Goal: Information Seeking & Learning: Learn about a topic

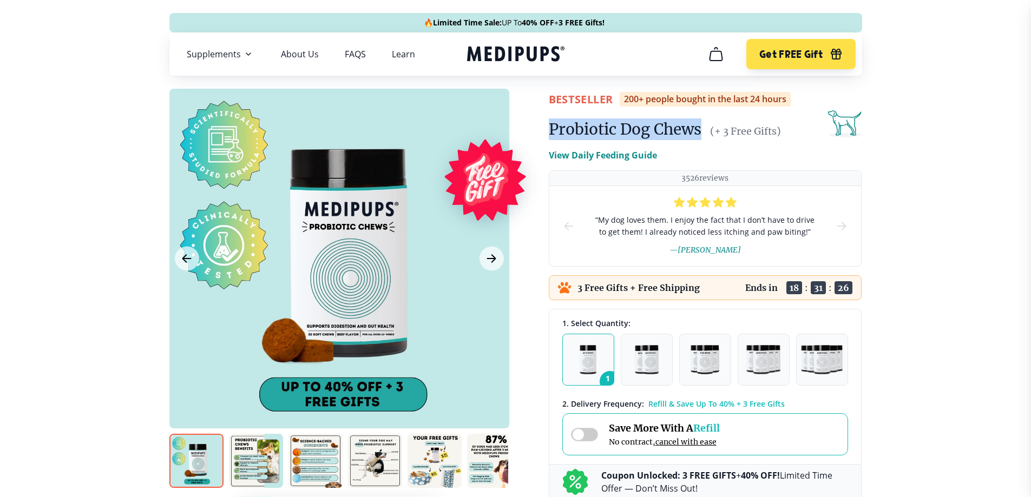
drag, startPoint x: 549, startPoint y: 126, endPoint x: 707, endPoint y: 138, distance: 159.0
click at [707, 138] on div "Probiotic Dog Chews (+ 3 Free Gifts)" at bounding box center [705, 130] width 313 height 22
copy h1 "Probiotic Dog Chews"
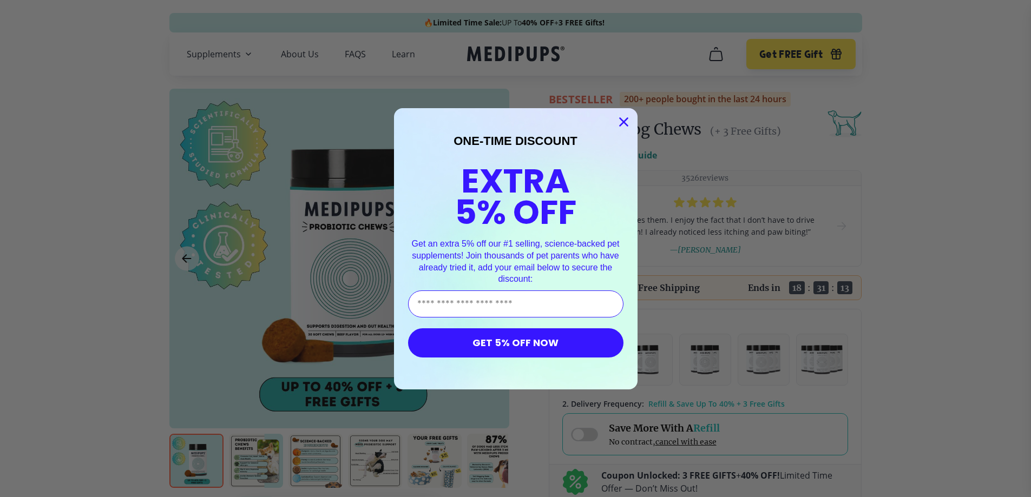
click at [624, 122] on circle "Close dialog" at bounding box center [623, 122] width 18 height 18
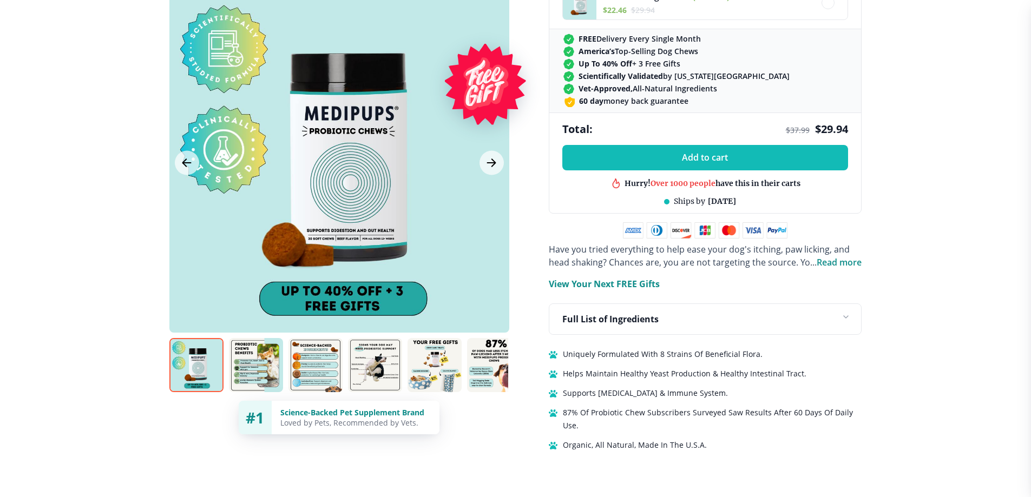
scroll to position [541, 0]
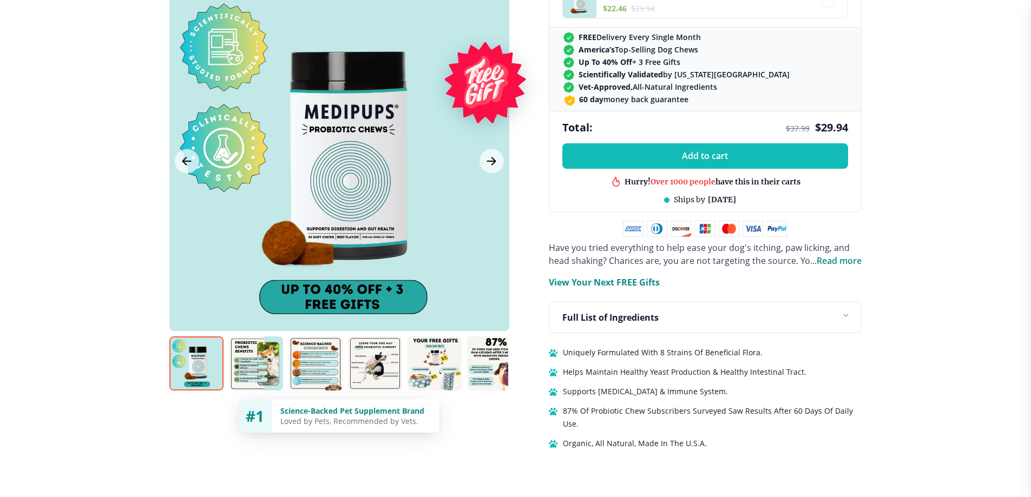
click at [431, 352] on img at bounding box center [434, 364] width 54 height 54
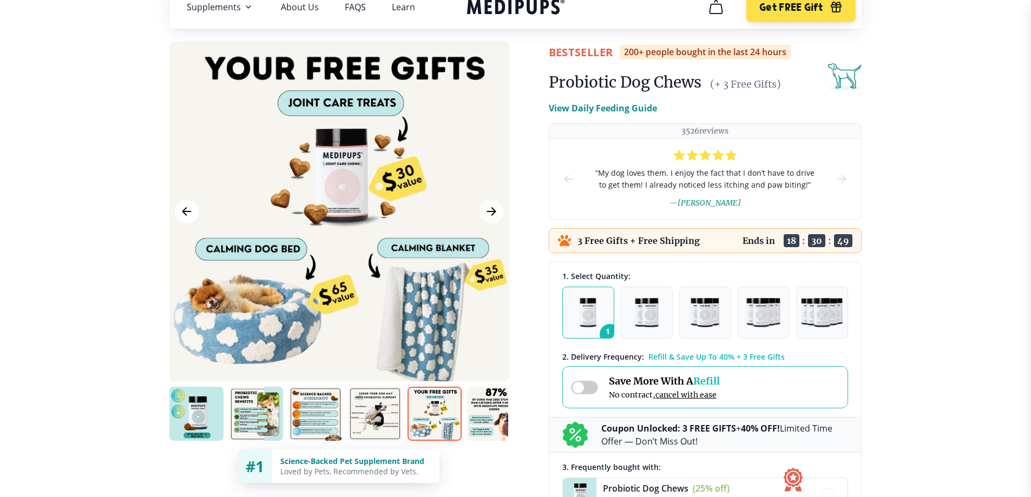
scroll to position [0, 0]
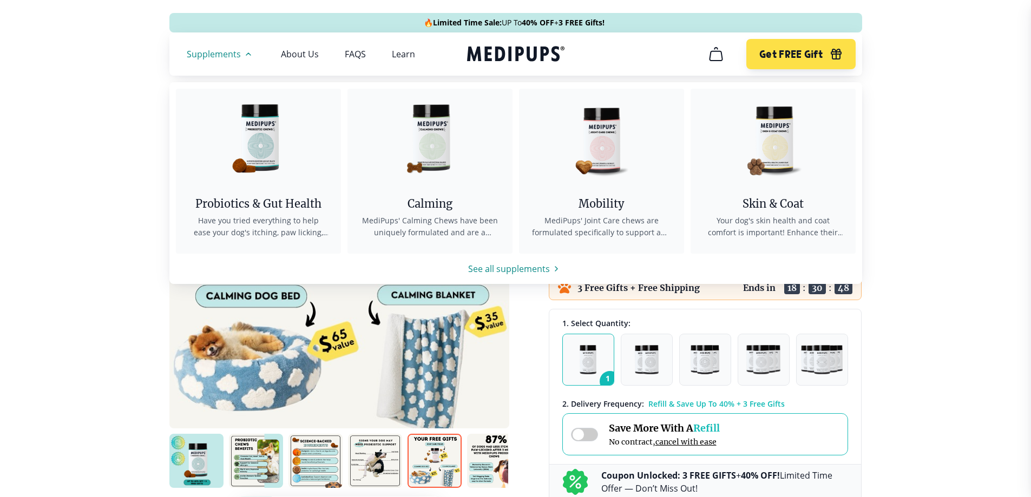
click at [210, 55] on span "Supplements" at bounding box center [214, 54] width 54 height 11
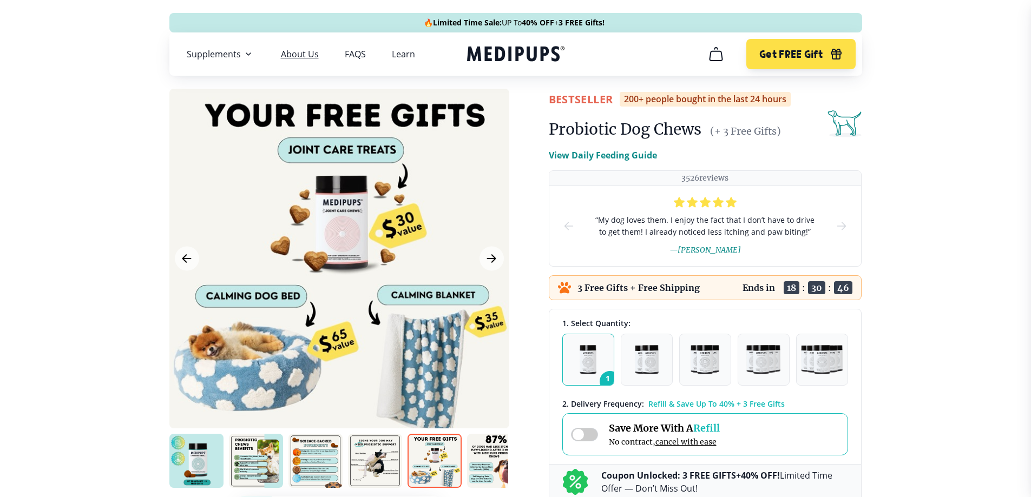
click at [298, 49] on link "About Us" at bounding box center [300, 54] width 38 height 11
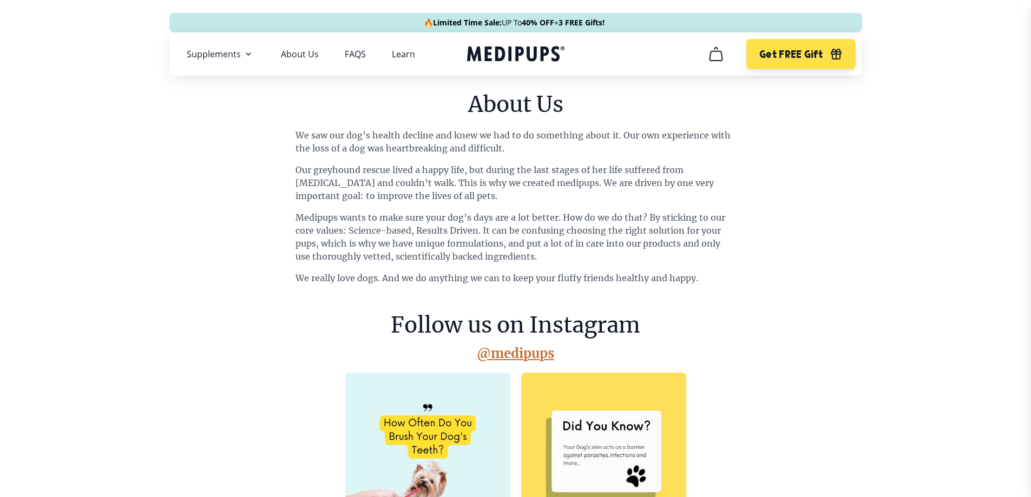
click at [205, 66] on nav "Supplements Supplements Probiotics & Gut Health Have you tried everything to he…" at bounding box center [515, 53] width 693 height 43
click at [213, 56] on span "Supplements" at bounding box center [214, 54] width 54 height 11
click at [294, 56] on link "About Us" at bounding box center [300, 54] width 38 height 11
click at [296, 54] on link "About Us" at bounding box center [300, 54] width 38 height 11
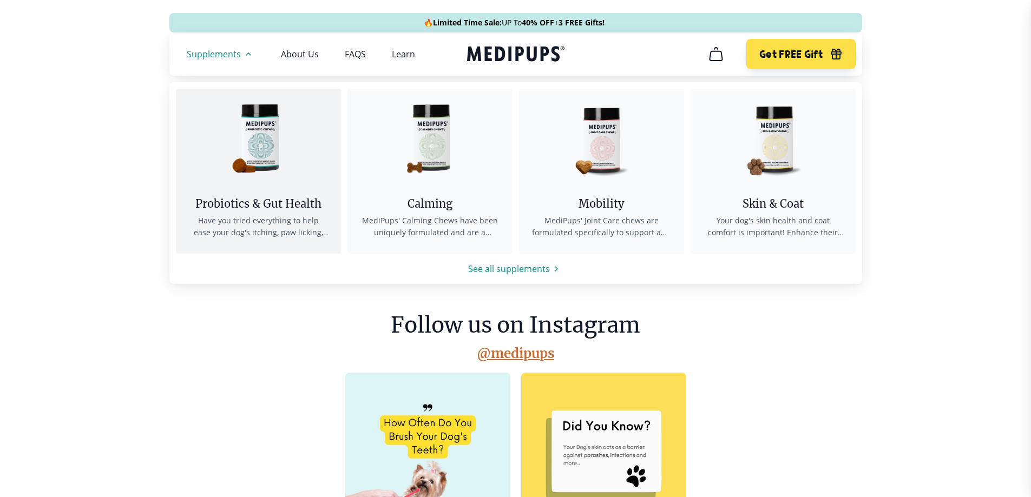
click at [250, 120] on img at bounding box center [257, 137] width 97 height 97
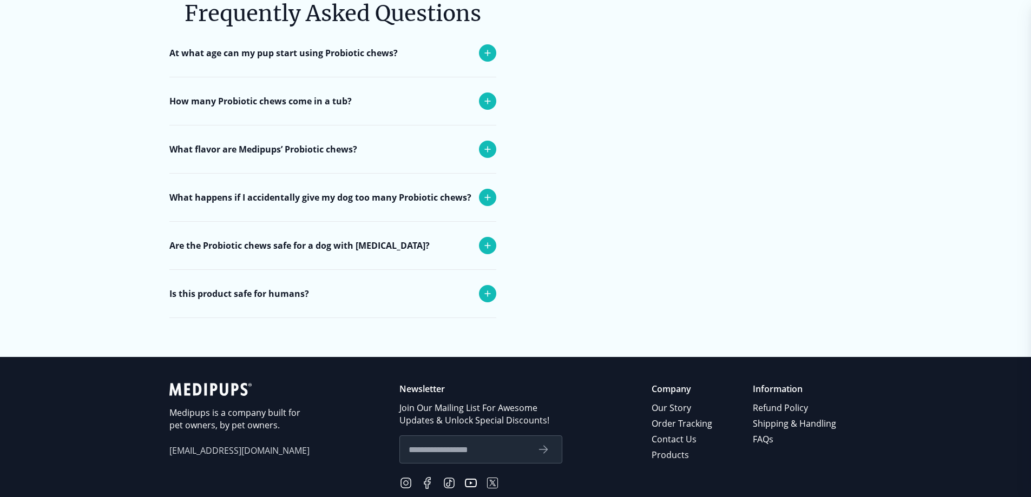
scroll to position [4113, 0]
